Goal: Navigation & Orientation: Find specific page/section

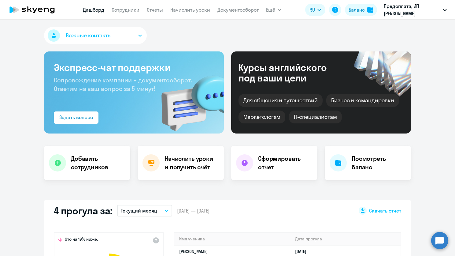
select select "30"
click at [123, 10] on link "Сотрудники" at bounding box center [126, 10] width 28 height 6
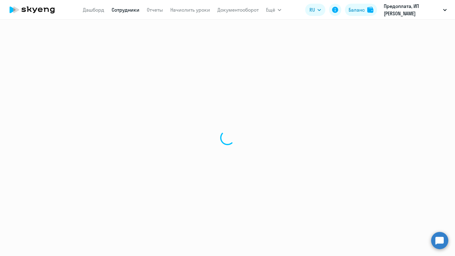
select select "30"
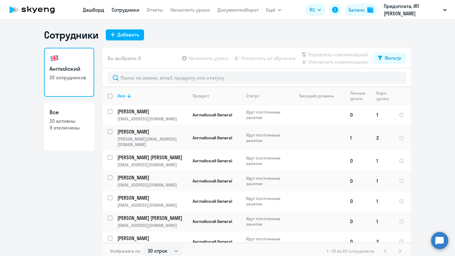
click at [96, 8] on link "Дашборд" at bounding box center [93, 10] width 21 height 6
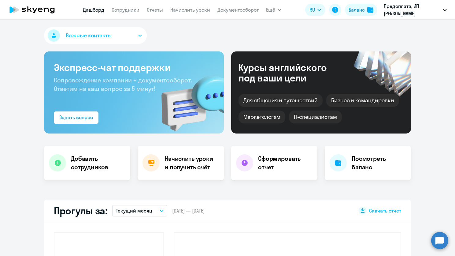
select select "30"
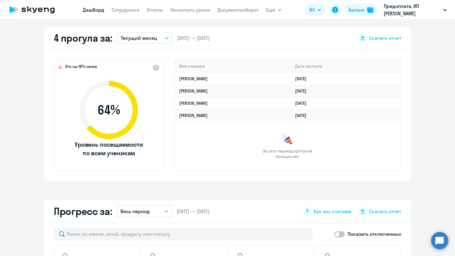
scroll to position [186, 0]
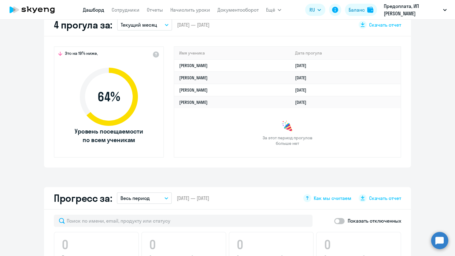
click at [161, 25] on button "Текущий месяц" at bounding box center [144, 25] width 55 height 12
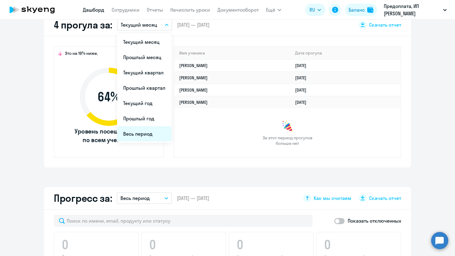
click at [135, 132] on li "Весь период" at bounding box center [144, 133] width 54 height 15
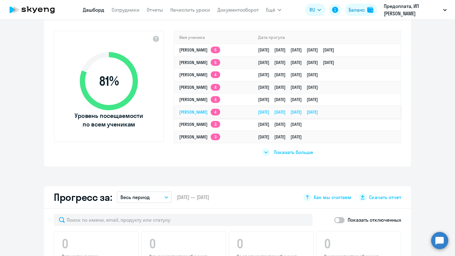
scroll to position [199, 0]
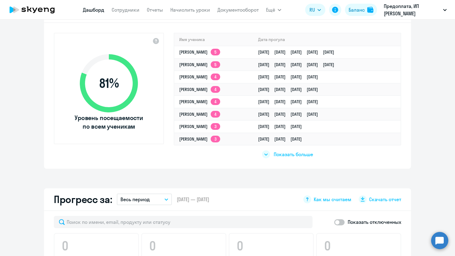
click at [269, 158] on div "Показать больше" at bounding box center [288, 152] width 228 height 14
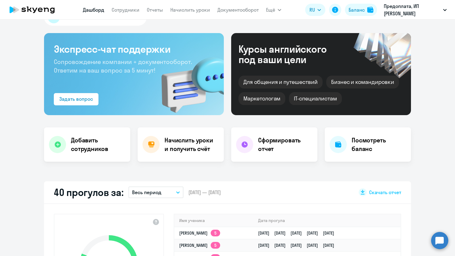
scroll to position [0, 0]
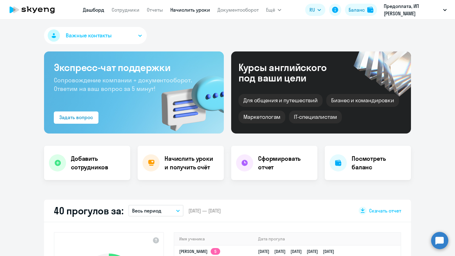
click at [188, 9] on link "Начислить уроки" at bounding box center [190, 10] width 40 height 6
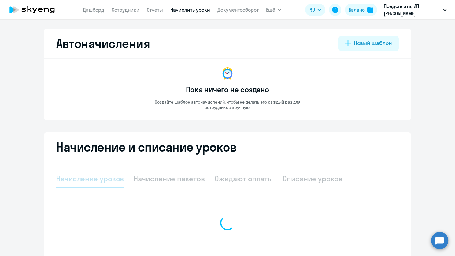
select select "10"
